Goal: Task Accomplishment & Management: Manage account settings

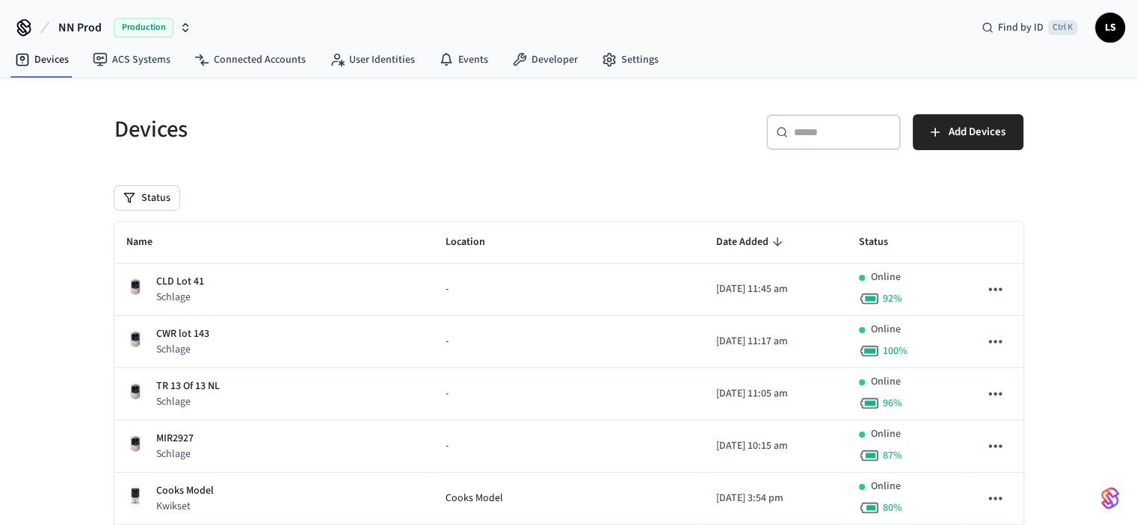
click at [1111, 26] on span "LS" at bounding box center [1110, 27] width 27 height 27
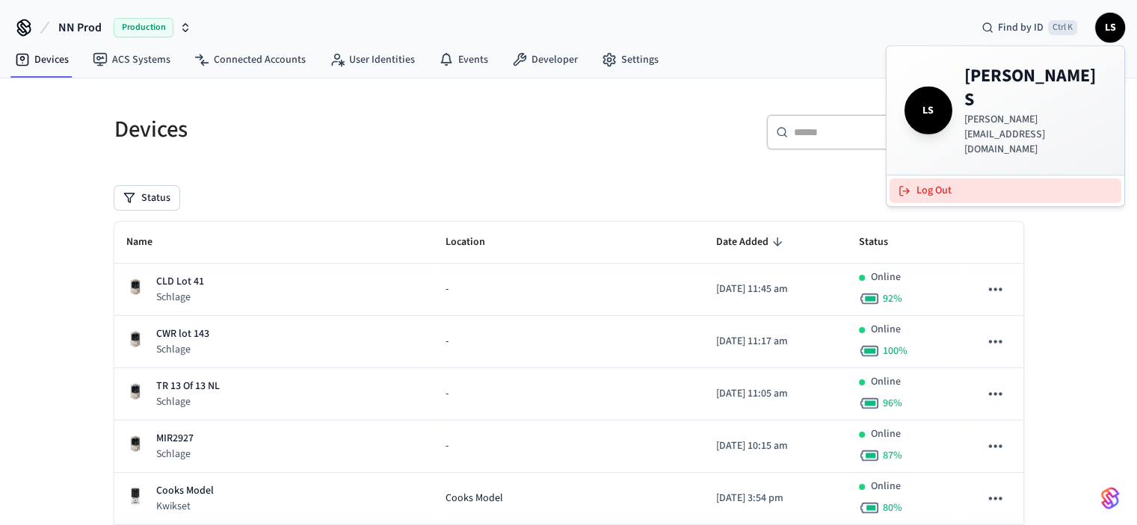
click at [937, 179] on button "Log Out" at bounding box center [1006, 191] width 232 height 25
